Goal: Navigation & Orientation: Find specific page/section

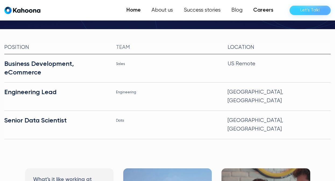
scroll to position [139, 0]
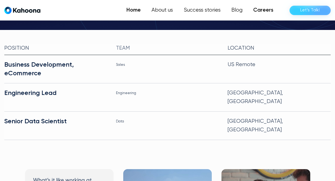
click at [138, 9] on link "Home" at bounding box center [133, 10] width 25 height 11
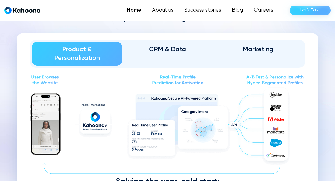
scroll to position [600, 0]
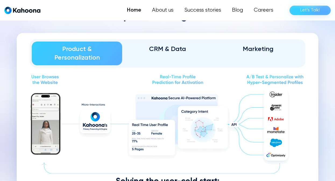
click at [184, 44] on link "CRM & Data" at bounding box center [167, 53] width 90 height 24
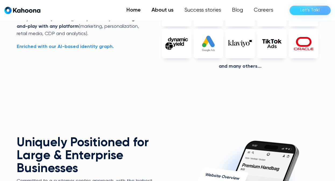
scroll to position [1247, 0]
